Goal: Information Seeking & Learning: Learn about a topic

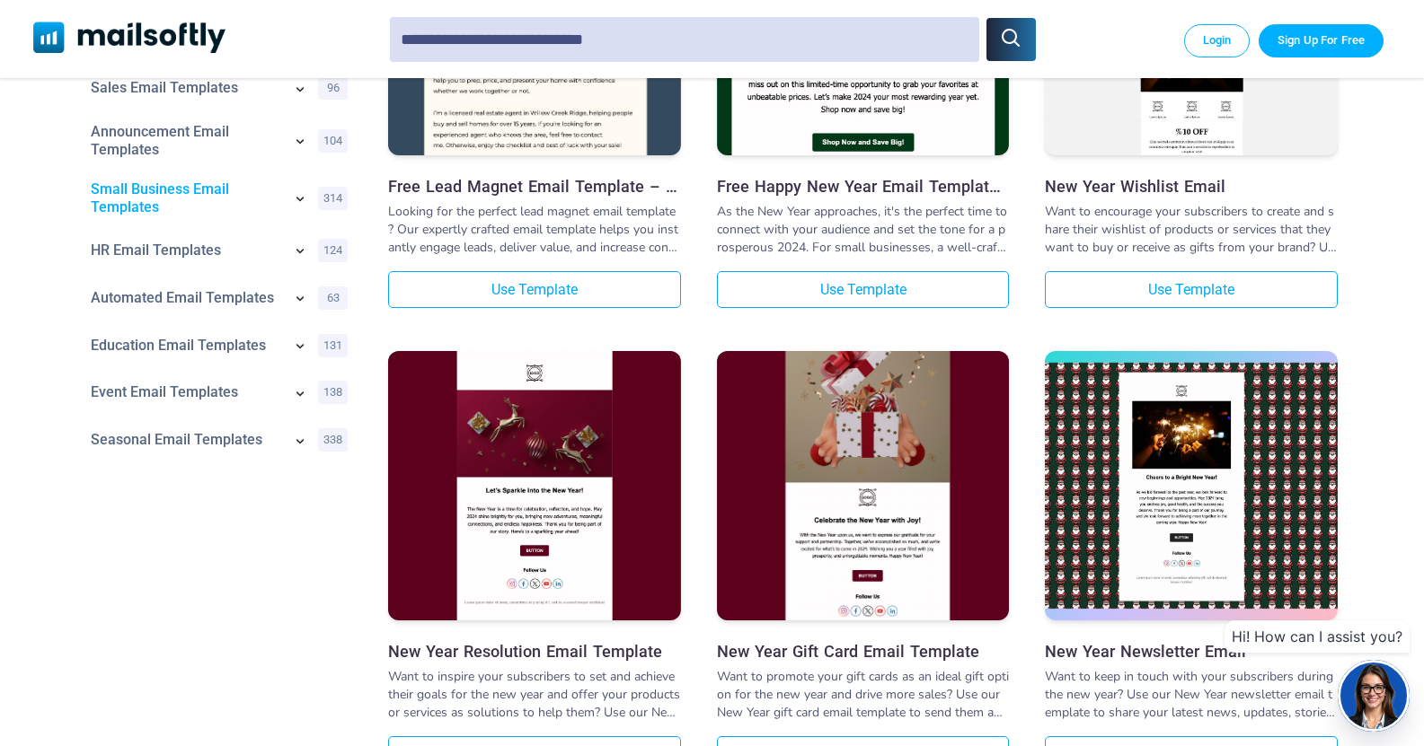
scroll to position [489, 0]
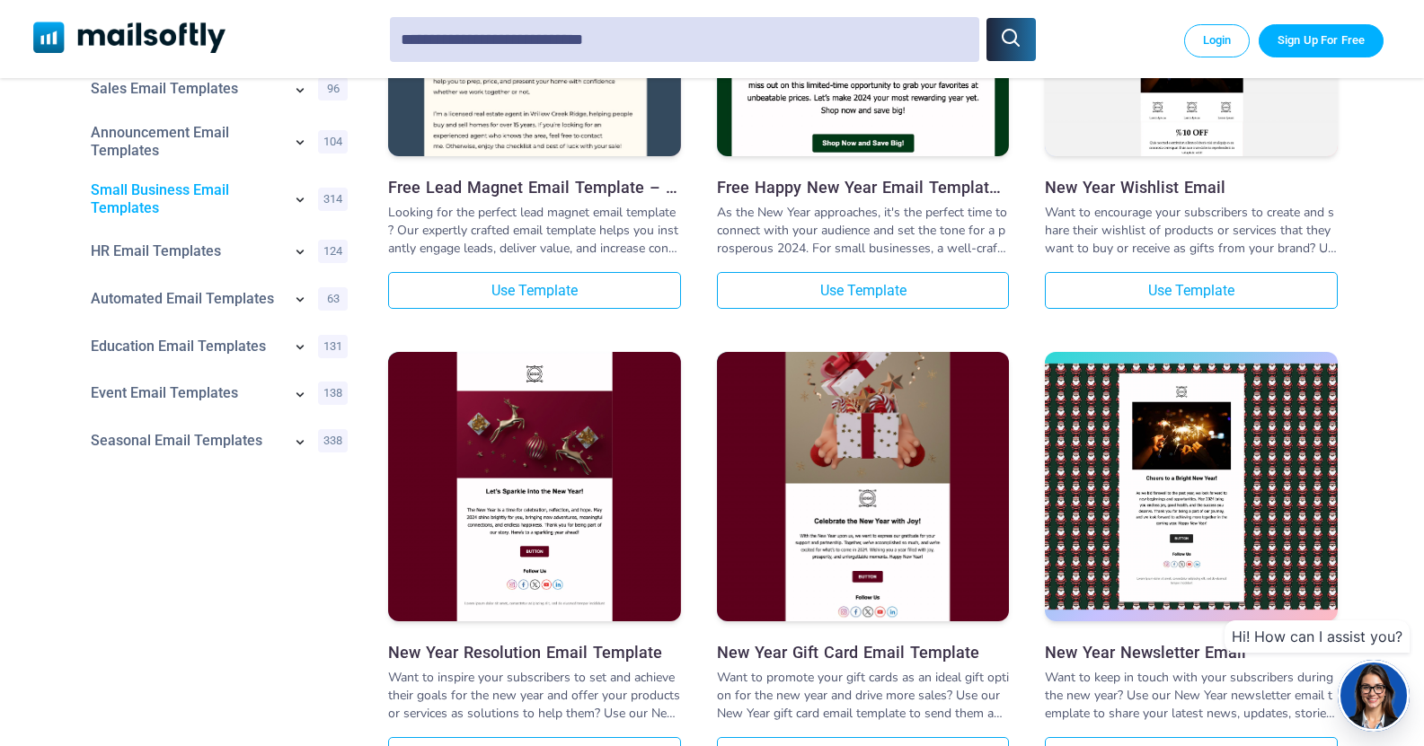
click at [134, 190] on link "Small Business Email Templates" at bounding box center [186, 199] width 191 height 36
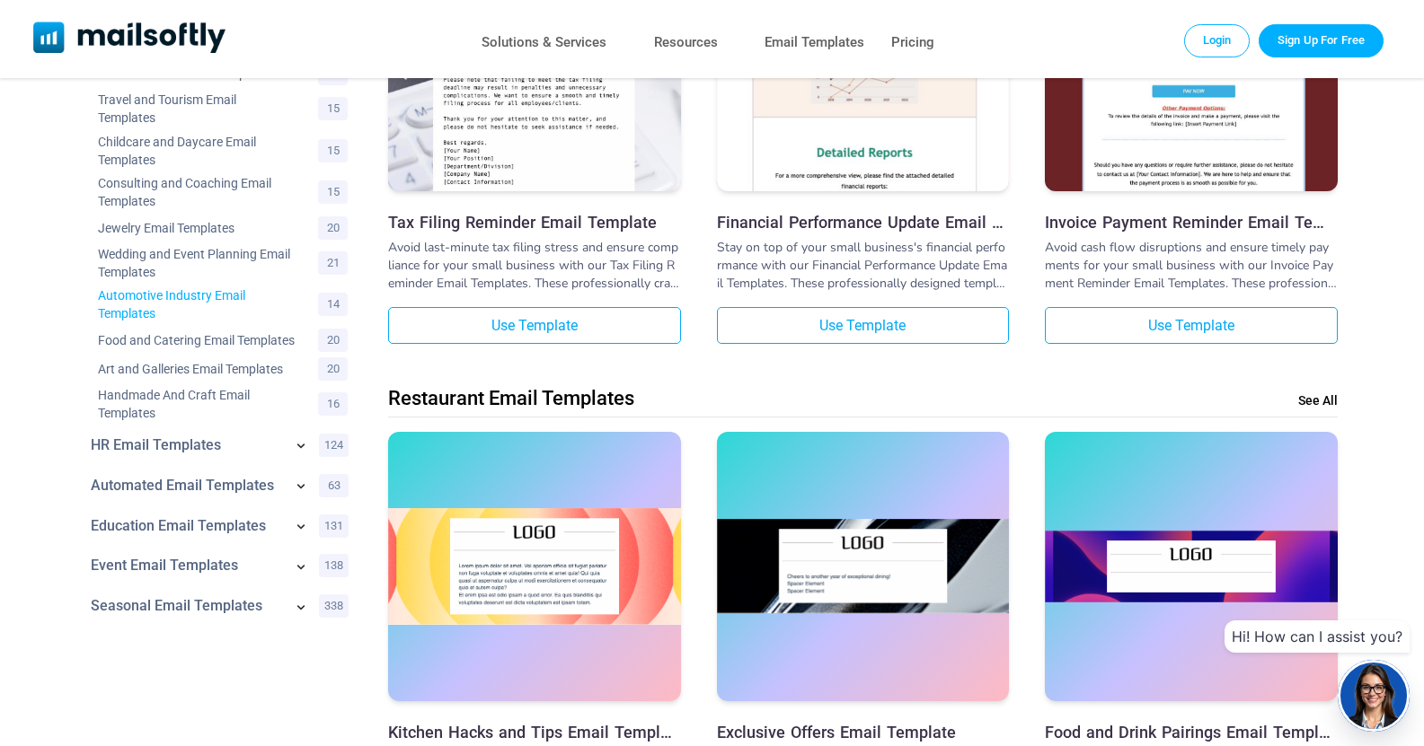
scroll to position [869, 0]
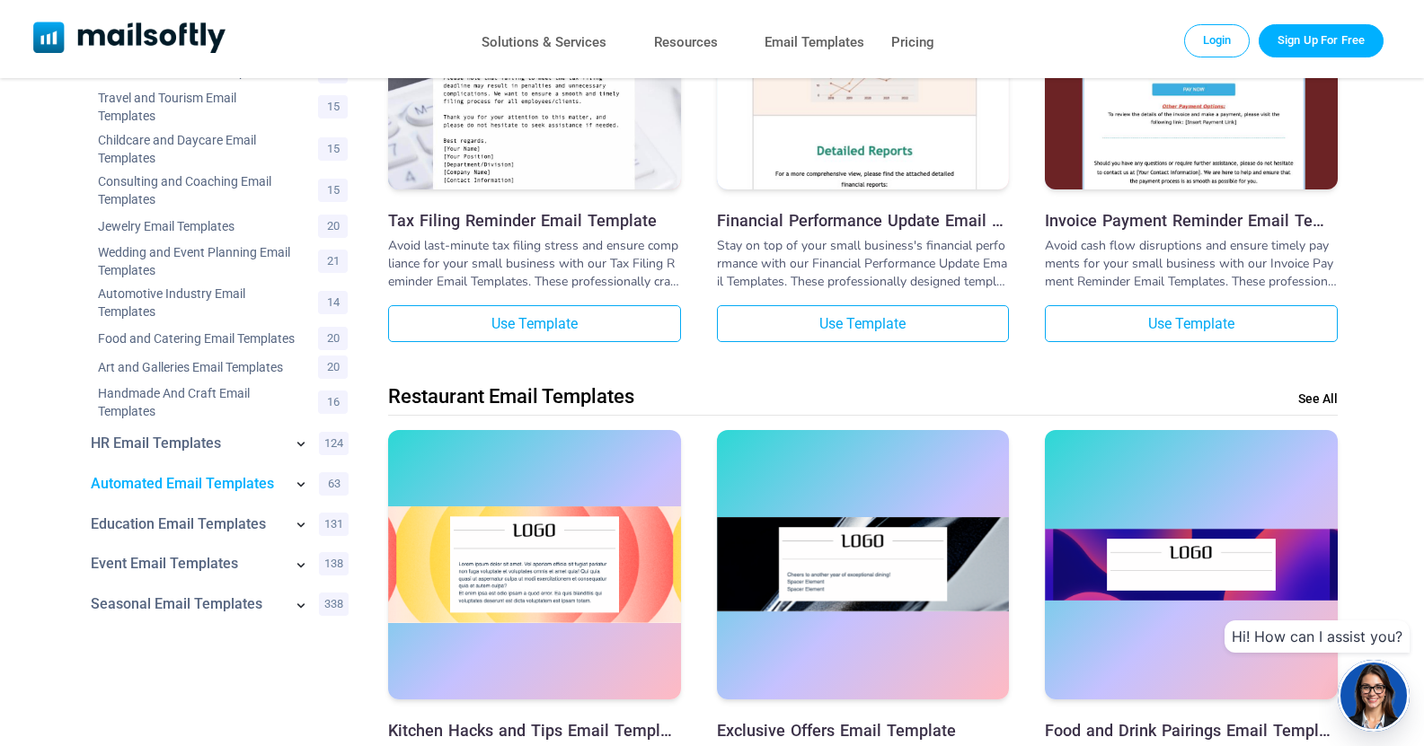
click at [297, 487] on icon at bounding box center [300, 484] width 7 height 4
click at [237, 493] on link "Automated Email Templates" at bounding box center [187, 484] width 192 height 18
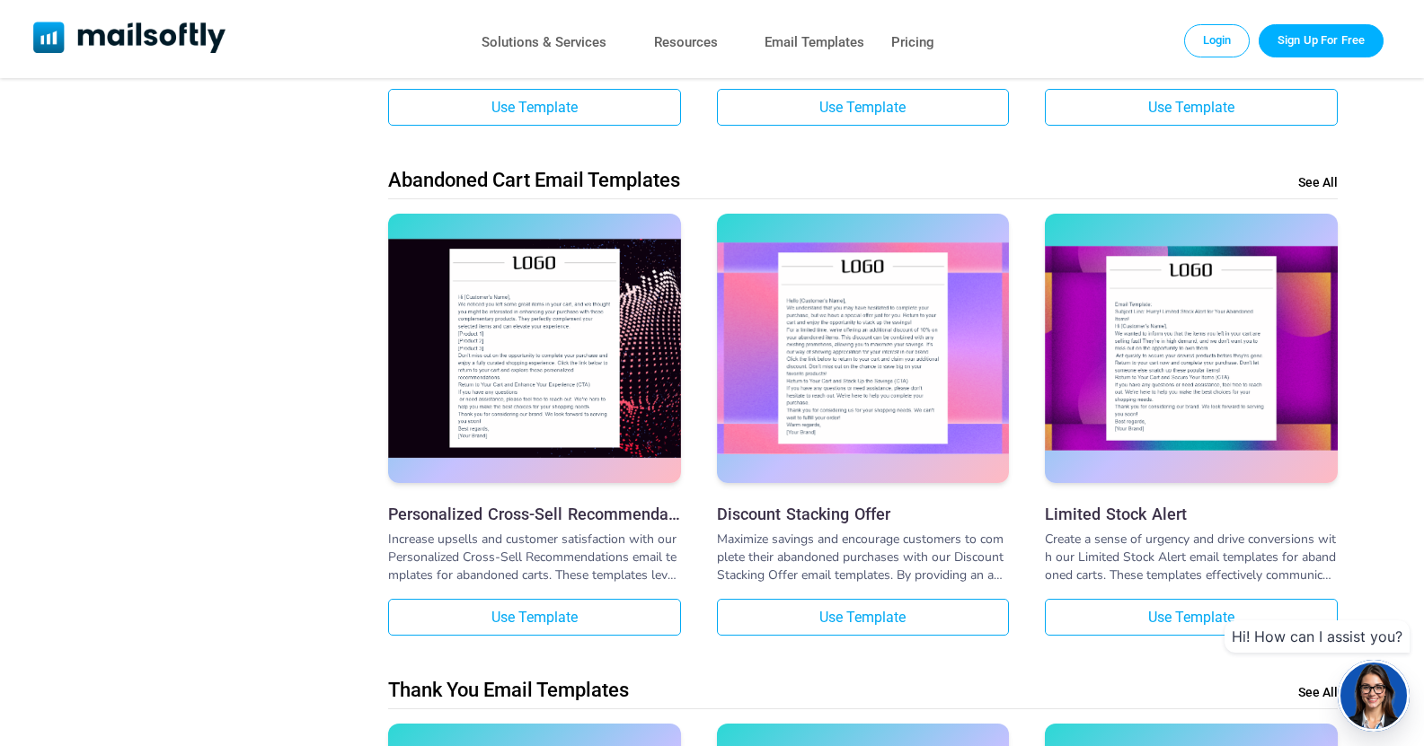
scroll to position [222, 0]
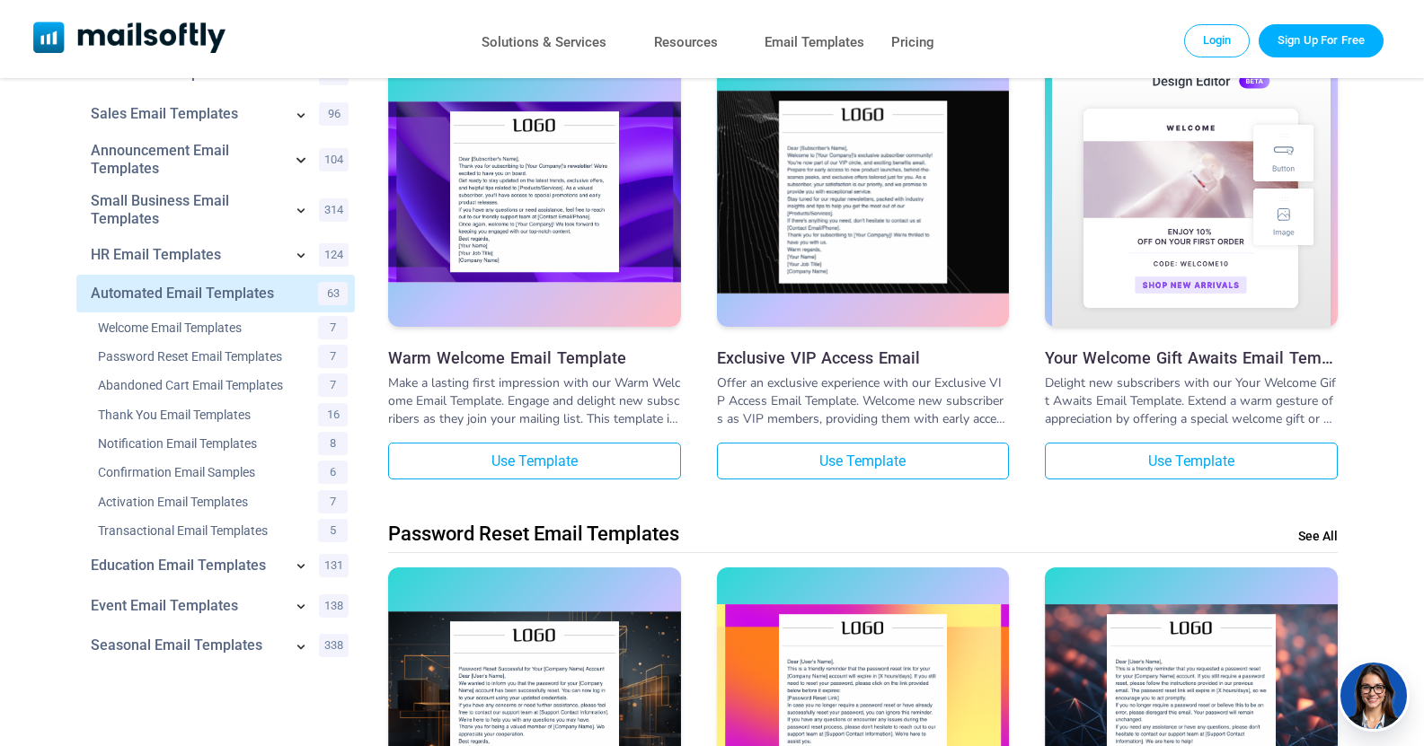
click at [303, 164] on icon at bounding box center [301, 160] width 22 height 22
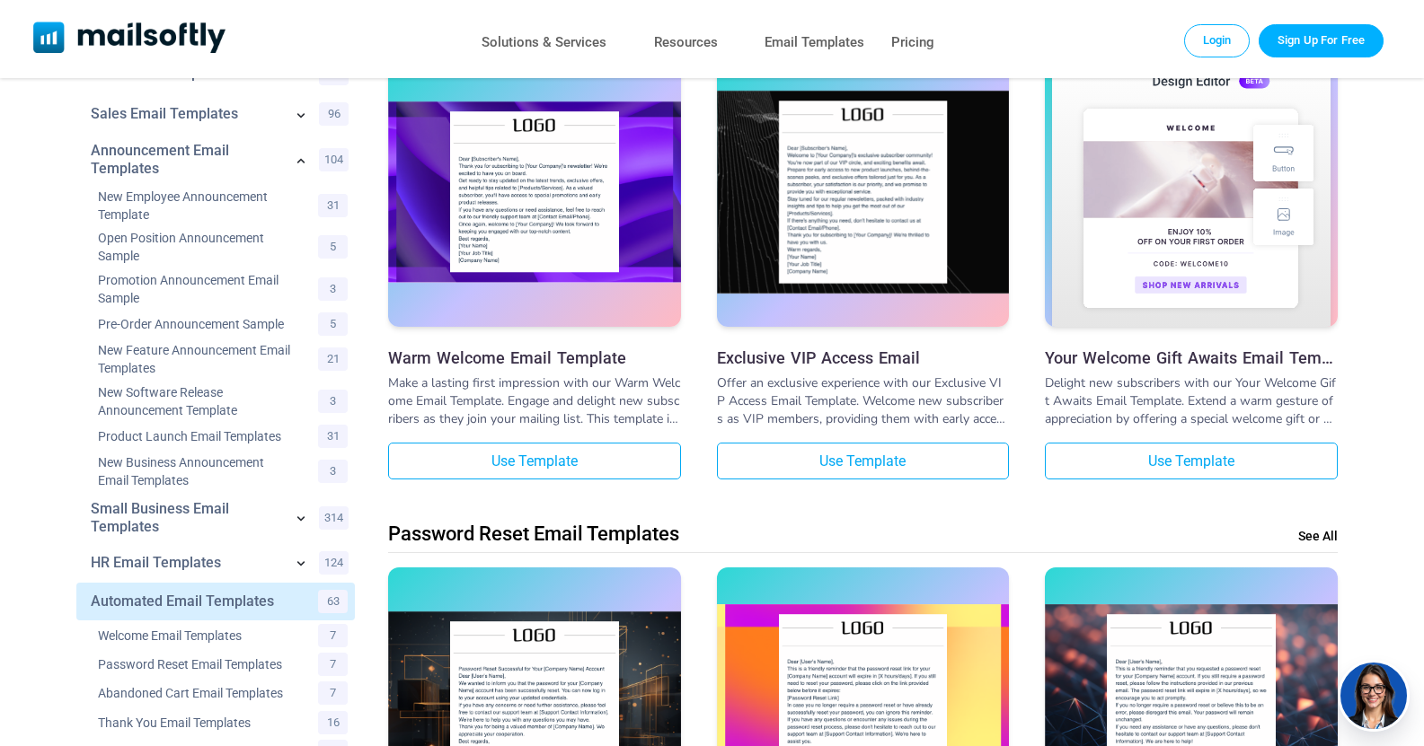
click at [301, 518] on icon at bounding box center [301, 518] width 18 height 18
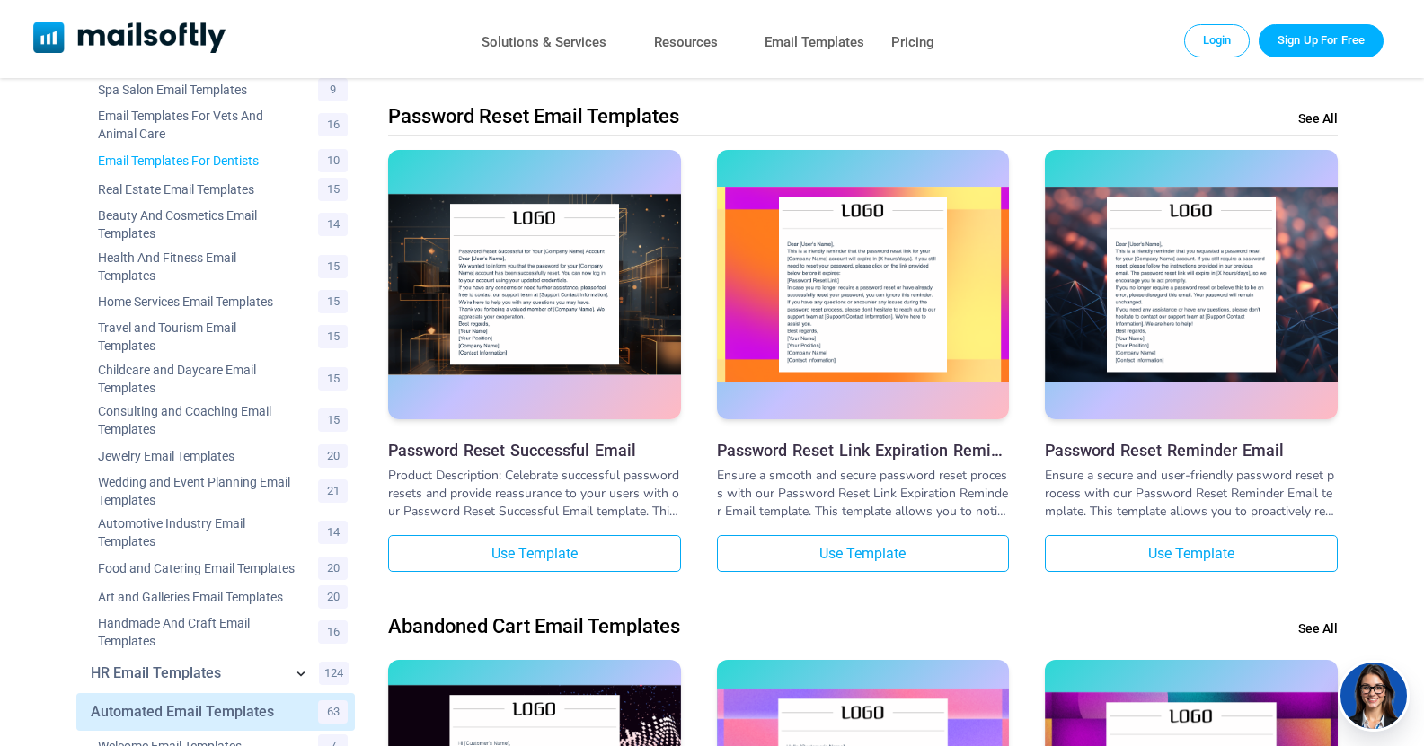
scroll to position [651, 0]
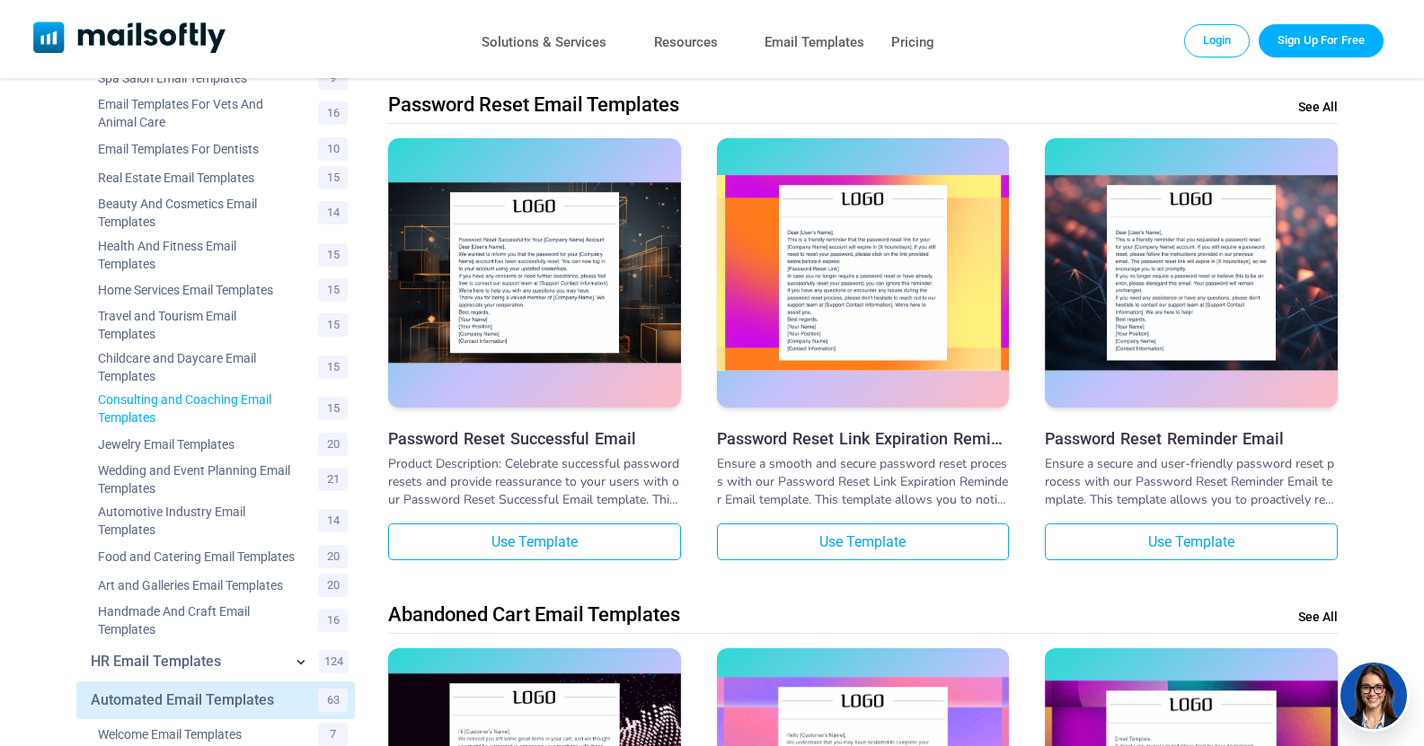
click at [187, 411] on link "Consulting and Coaching Email Templates" at bounding box center [197, 409] width 198 height 36
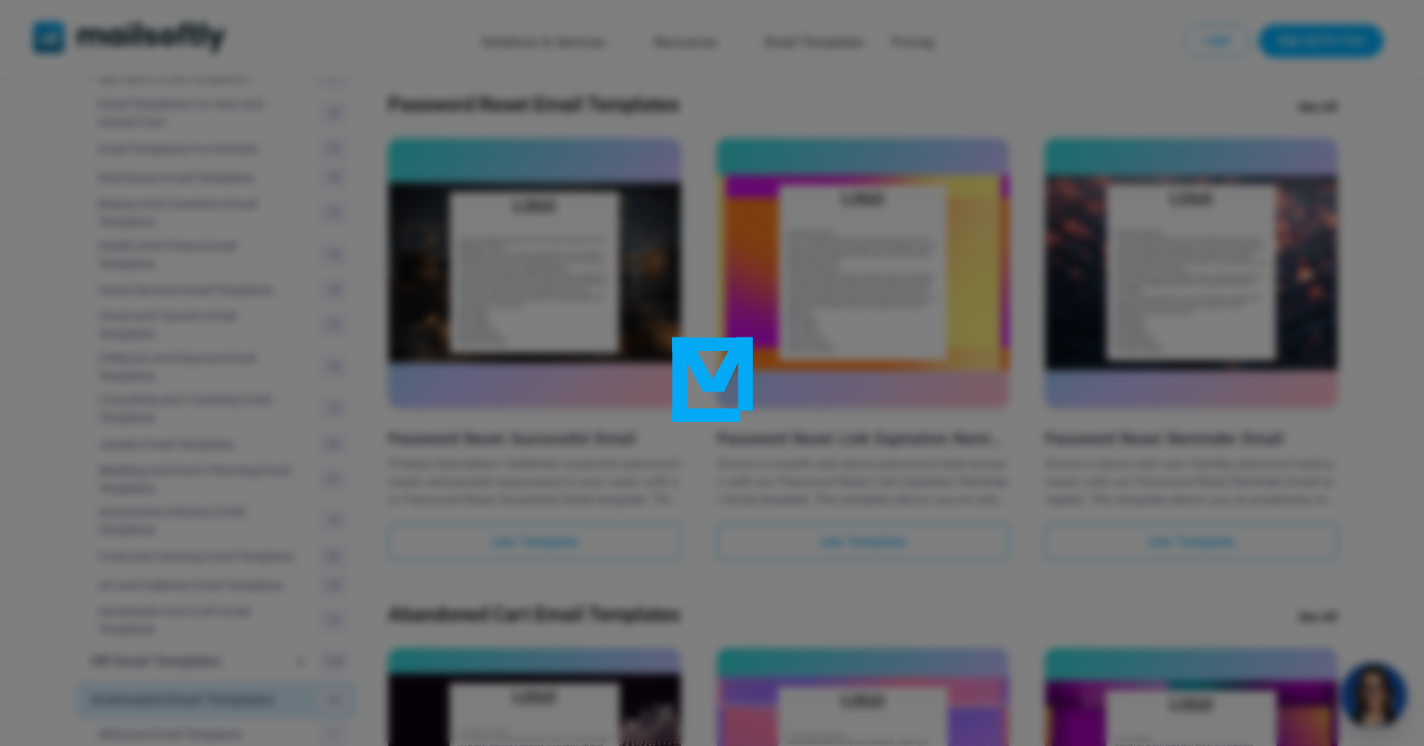
click at [52, 277] on div at bounding box center [712, 373] width 1424 height 746
click at [56, 189] on div at bounding box center [712, 373] width 1424 height 746
